Goal: Task Accomplishment & Management: Manage account settings

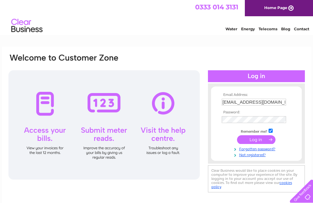
click at [249, 139] on input "submit" at bounding box center [256, 139] width 38 height 9
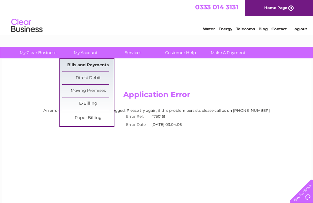
click at [100, 67] on link "Bills and Payments" at bounding box center [88, 65] width 52 height 12
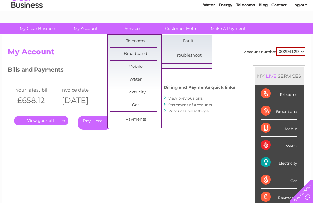
scroll to position [31, 0]
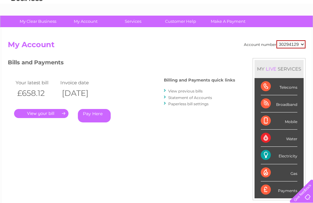
click at [151, 104] on div "Bills and Payments Billing and Payments quick links View previous bills Stateme…" at bounding box center [121, 94] width 227 height 73
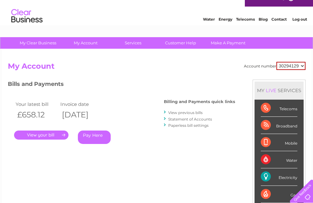
scroll to position [0, 0]
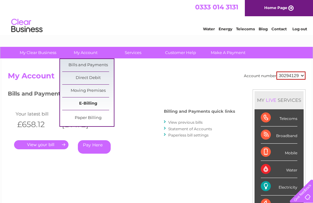
click at [94, 106] on link "E-Billing" at bounding box center [88, 103] width 52 height 12
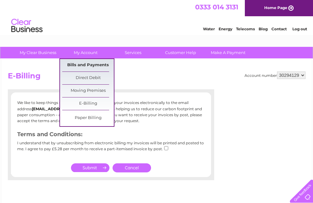
click at [82, 66] on link "Bills and Payments" at bounding box center [88, 65] width 52 height 12
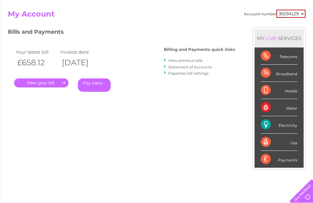
scroll to position [62, 0]
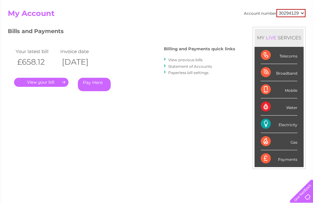
click at [49, 87] on link "." at bounding box center [41, 82] width 54 height 9
click at [192, 65] on link "Statement of Accounts" at bounding box center [190, 66] width 44 height 5
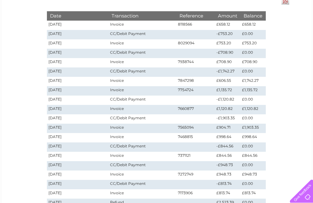
scroll to position [31, 0]
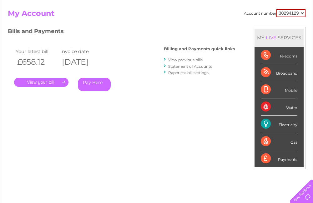
click at [195, 61] on link "View previous bills" at bounding box center [185, 59] width 34 height 5
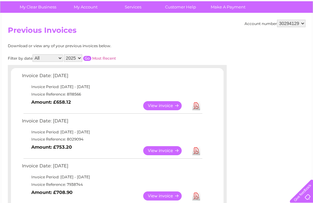
scroll to position [31, 0]
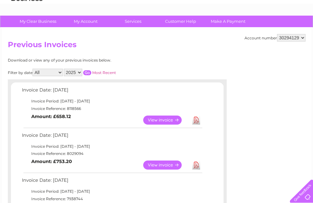
click at [47, 72] on select "All January February March April May June July August September October Novembe…" at bounding box center [47, 72] width 30 height 7
select select "6"
click at [33, 69] on select "All January February March April May June July August September October Novembe…" at bounding box center [47, 72] width 30 height 7
click at [87, 72] on input "button" at bounding box center [87, 72] width 8 height 5
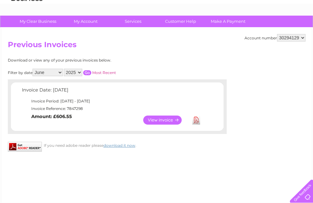
click at [193, 120] on link "Download" at bounding box center [196, 120] width 8 height 9
click at [166, 120] on link "View" at bounding box center [166, 120] width 46 height 9
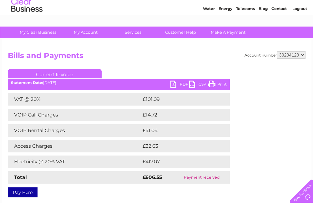
scroll to position [31, 0]
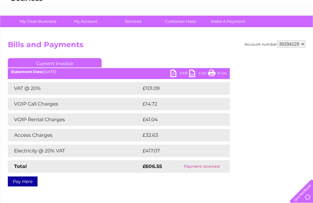
click at [213, 71] on link "Print" at bounding box center [217, 74] width 19 height 9
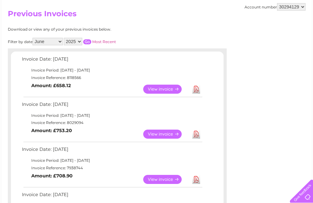
scroll to position [62, 0]
click at [54, 43] on select "All January February March April May June July August September October Novembe…" at bounding box center [47, 40] width 30 height 7
select select "7"
click at [33, 37] on select "All January February March April May June July August September October Novembe…" at bounding box center [47, 40] width 30 height 7
click at [89, 41] on input "button" at bounding box center [87, 41] width 8 height 5
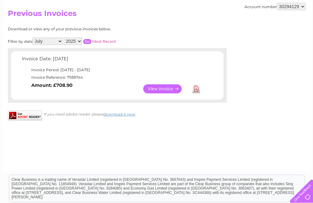
click at [172, 87] on link "View" at bounding box center [166, 88] width 46 height 9
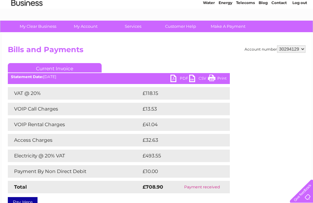
scroll to position [31, 0]
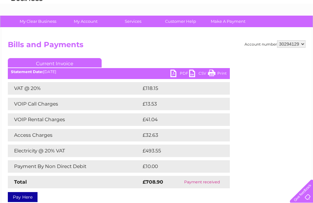
click at [215, 72] on link "Print" at bounding box center [217, 74] width 19 height 9
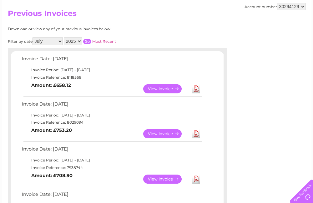
click at [57, 39] on select "All January February March April May June July August September October Novembe…" at bounding box center [47, 40] width 30 height 7
select select "8"
click at [33, 37] on select "All January February March April May June July August September October Novembe…" at bounding box center [47, 40] width 30 height 7
click at [89, 40] on input "button" at bounding box center [87, 41] width 8 height 5
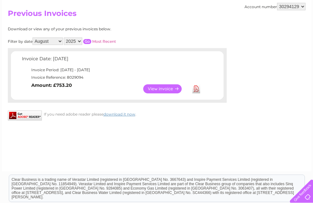
click at [170, 90] on link "View" at bounding box center [166, 88] width 46 height 9
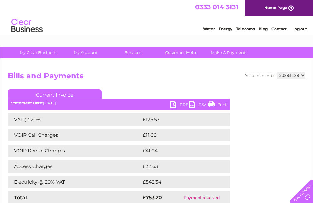
click at [214, 103] on link "Print" at bounding box center [217, 105] width 19 height 9
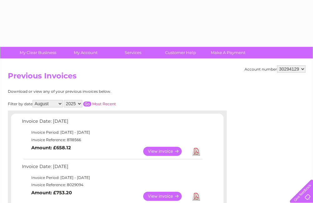
select select "8"
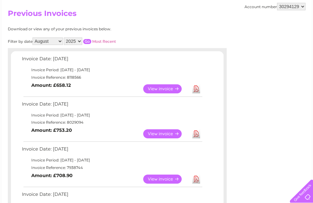
click at [42, 42] on select "All January February March April May June July August September October Novembe…" at bounding box center [47, 40] width 30 height 7
select select "7"
click at [33, 37] on select "All January February March April May June July August September October Novembe…" at bounding box center [47, 40] width 30 height 7
click at [88, 42] on input "button" at bounding box center [87, 41] width 8 height 5
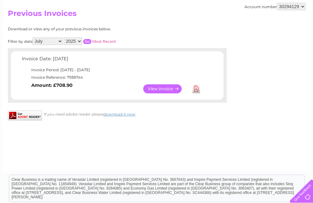
click at [165, 87] on link "View" at bounding box center [166, 88] width 46 height 9
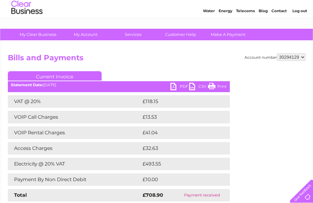
scroll to position [31, 0]
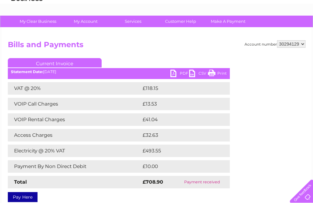
click at [210, 74] on link "Print" at bounding box center [217, 74] width 19 height 9
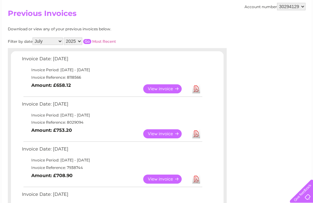
click at [44, 43] on select "All January February March April May June July August September October Novembe…" at bounding box center [47, 40] width 30 height 7
select select "6"
click at [33, 37] on select "All January February March April May June July August September October Novembe…" at bounding box center [47, 40] width 30 height 7
click at [90, 39] on input "button" at bounding box center [87, 41] width 8 height 5
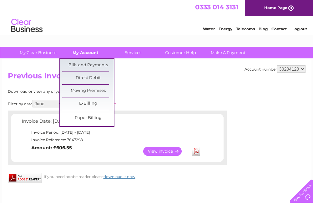
click at [77, 51] on link "My Account" at bounding box center [86, 53] width 52 height 12
